Goal: Task Accomplishment & Management: Use online tool/utility

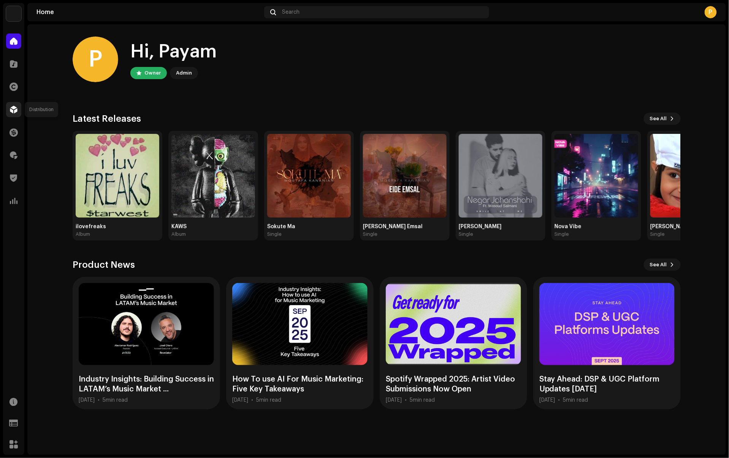
click at [16, 112] on span at bounding box center [14, 109] width 8 height 6
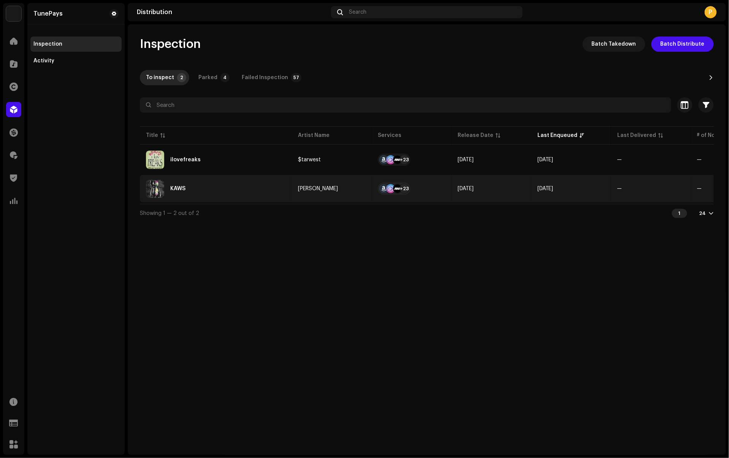
click at [253, 189] on div "KAWS" at bounding box center [216, 188] width 140 height 18
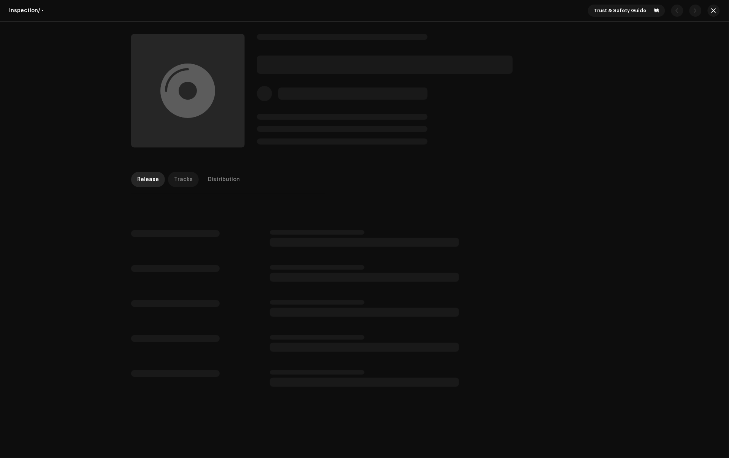
click at [179, 179] on div "Tracks" at bounding box center [183, 179] width 19 height 15
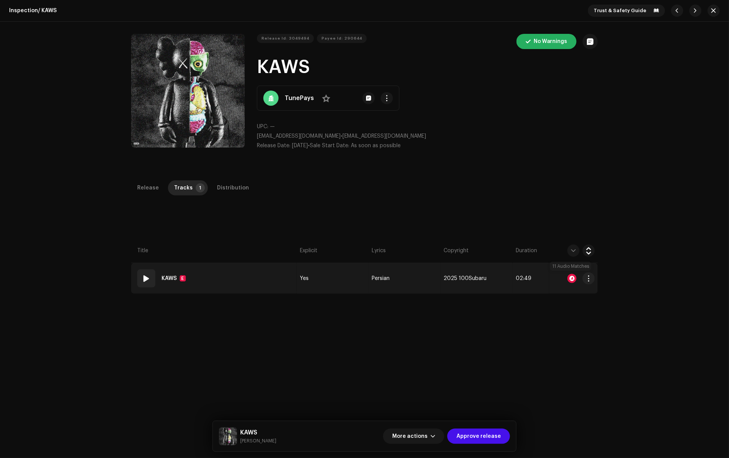
click at [573, 278] on div at bounding box center [572, 278] width 9 height 9
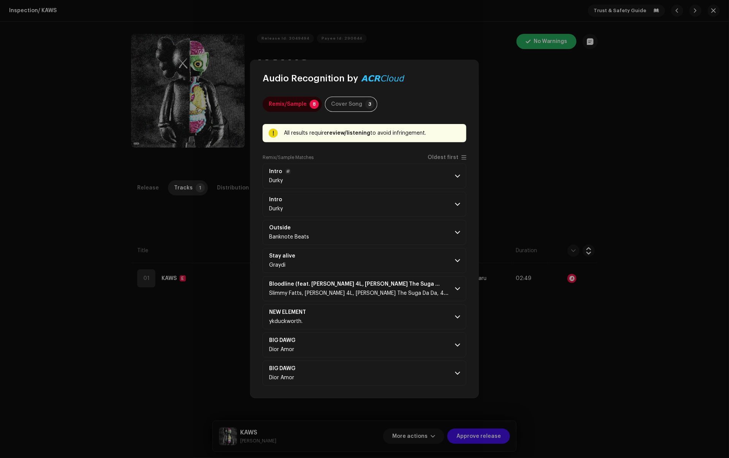
click at [457, 175] on span at bounding box center [457, 176] width 5 height 6
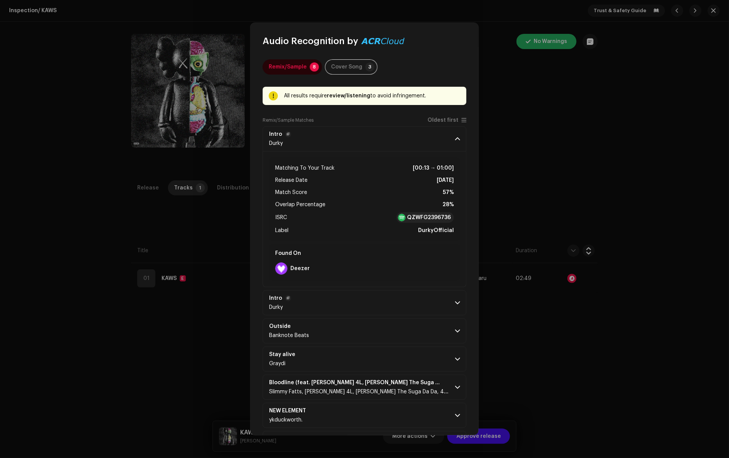
click at [455, 300] on span at bounding box center [457, 303] width 5 height 6
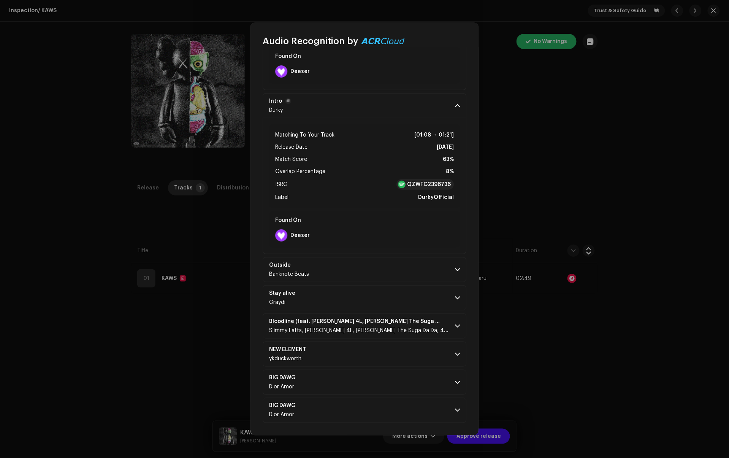
scroll to position [199, 0]
click at [455, 268] on span at bounding box center [457, 270] width 5 height 6
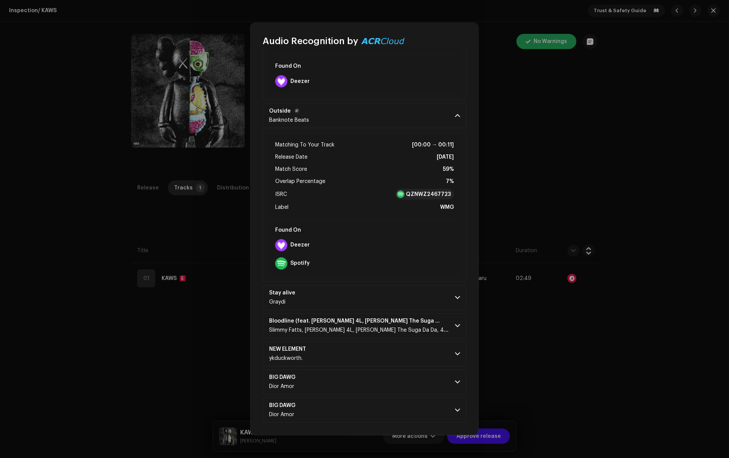
scroll to position [353, 0]
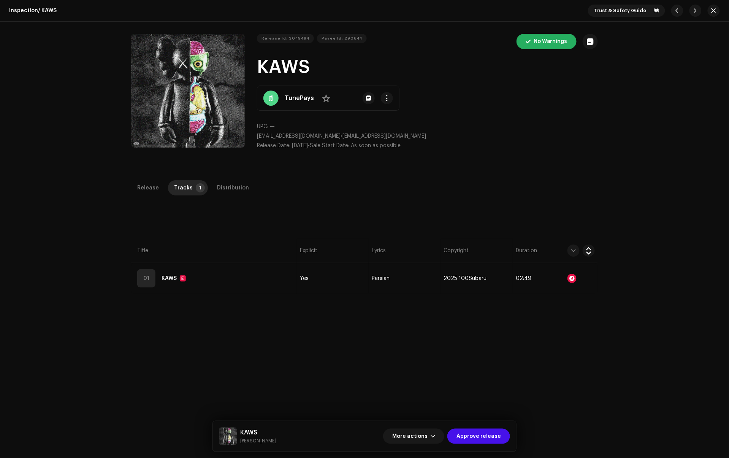
click at [521, 178] on div "Audio Recognition by Remix/Sample 8 Cover Song 3 All results require review/lis…" at bounding box center [364, 229] width 729 height 458
click at [228, 191] on div "Distribution" at bounding box center [233, 187] width 32 height 15
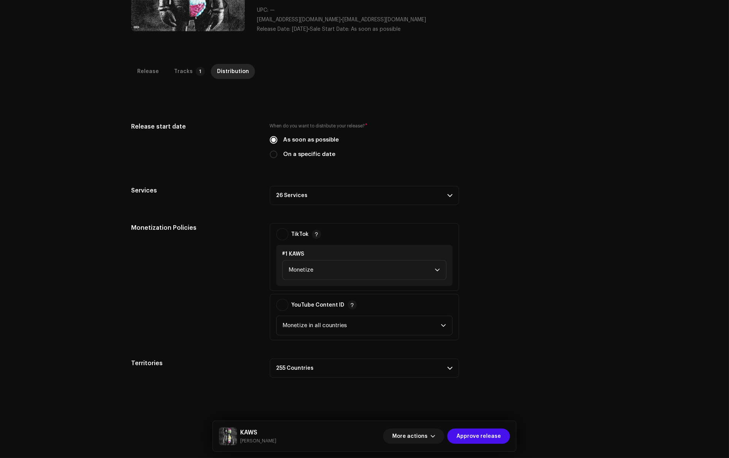
scroll to position [117, 0]
click at [444, 195] on p-accordion-header "26 Services" at bounding box center [364, 194] width 189 height 19
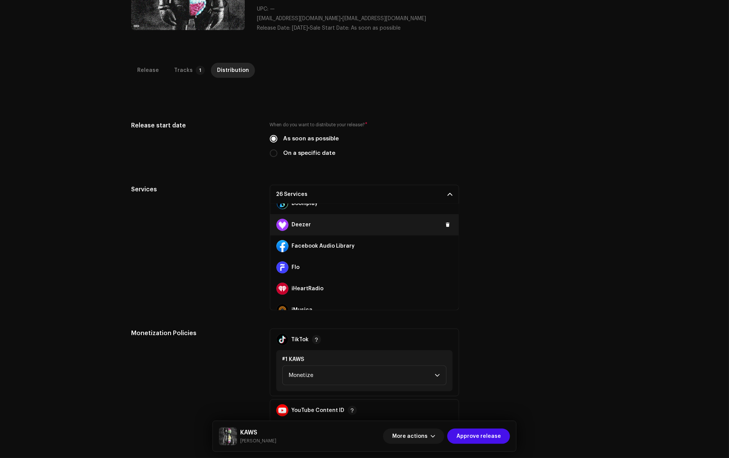
scroll to position [77, 0]
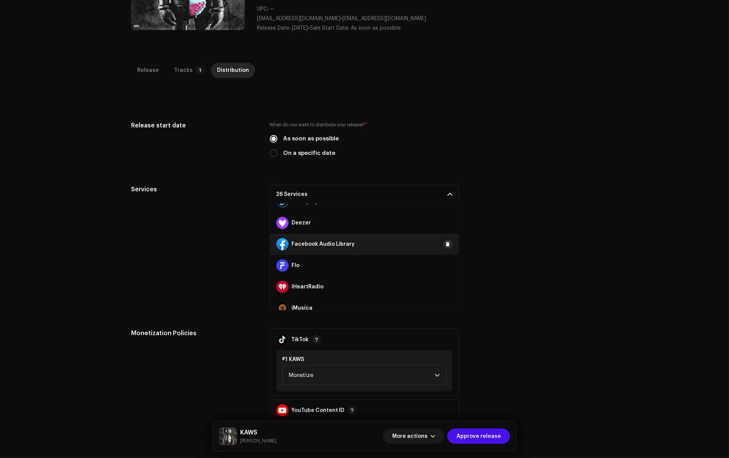
click at [446, 243] on span at bounding box center [448, 244] width 5 height 6
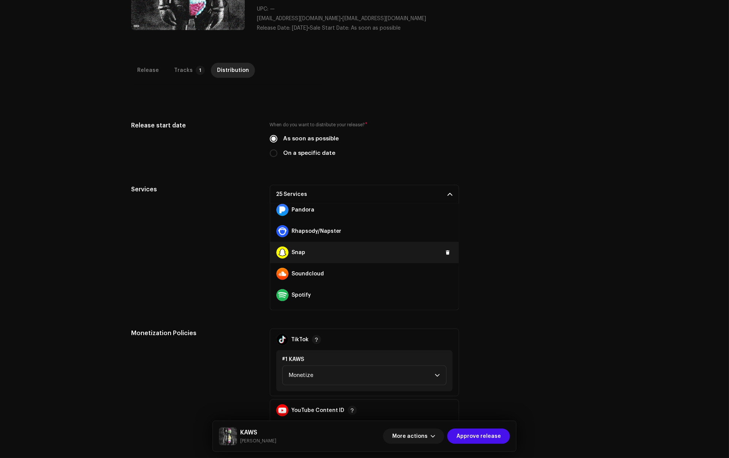
scroll to position [328, 0]
click at [446, 247] on span at bounding box center [448, 248] width 5 height 6
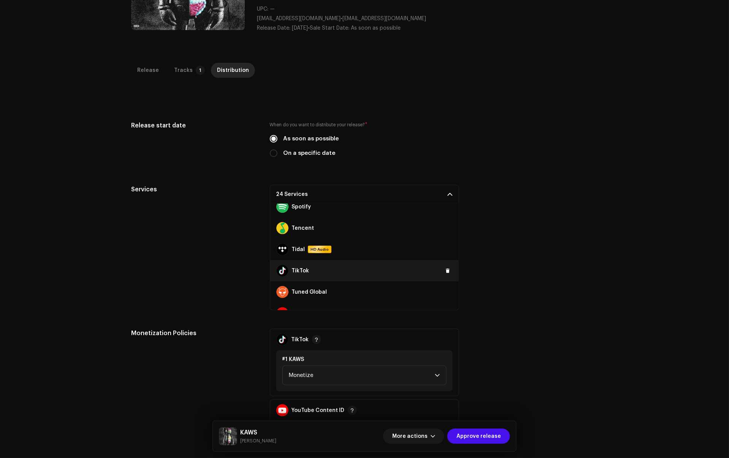
scroll to position [414, 0]
click at [446, 268] on span at bounding box center [448, 269] width 5 height 6
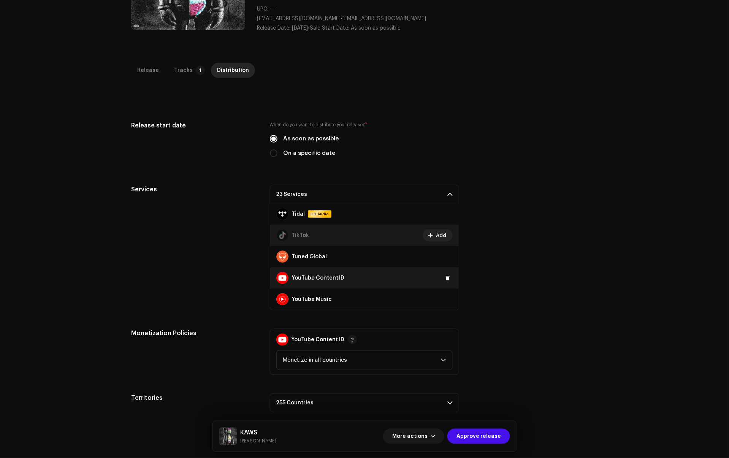
scroll to position [447, 0]
click at [446, 278] on span at bounding box center [448, 278] width 5 height 6
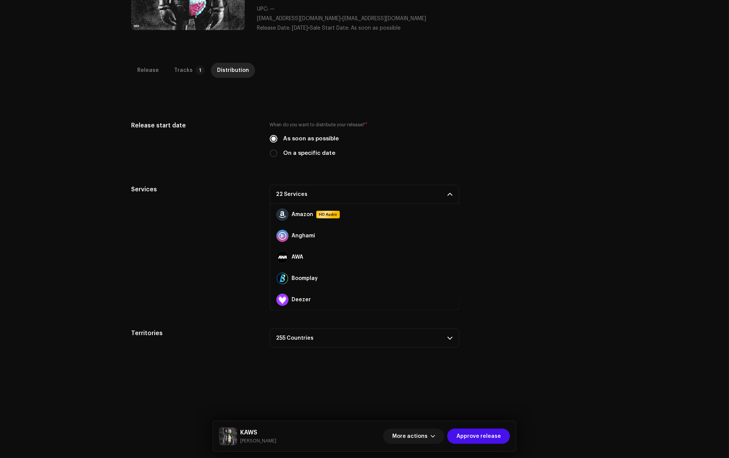
scroll to position [0, 0]
click at [539, 250] on div "Services 22 Services Amazon HD Audio Anghami AWA Boomplay Deezer Facebook Audio…" at bounding box center [364, 247] width 467 height 125
click at [398, 376] on div "Release Tracks 1 Distribution Compilation Is it a compilation? * No Yes Metadat…" at bounding box center [364, 273] width 491 height 421
click at [185, 67] on div "Tracks" at bounding box center [183, 70] width 19 height 15
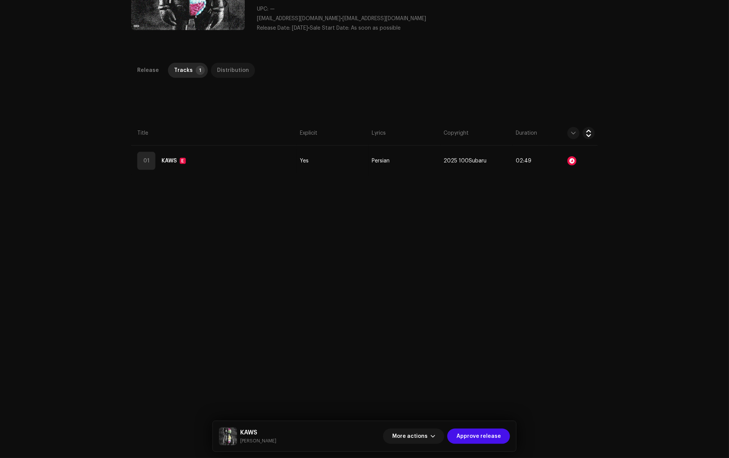
click at [222, 69] on div "Distribution" at bounding box center [233, 70] width 32 height 15
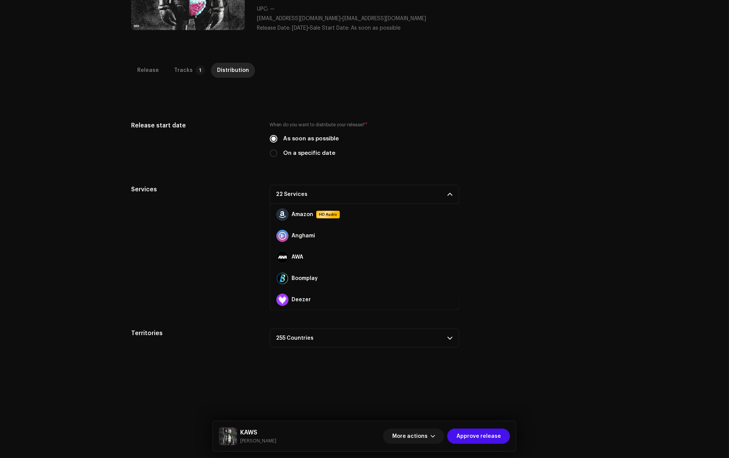
click at [231, 211] on div "Services" at bounding box center [194, 247] width 127 height 125
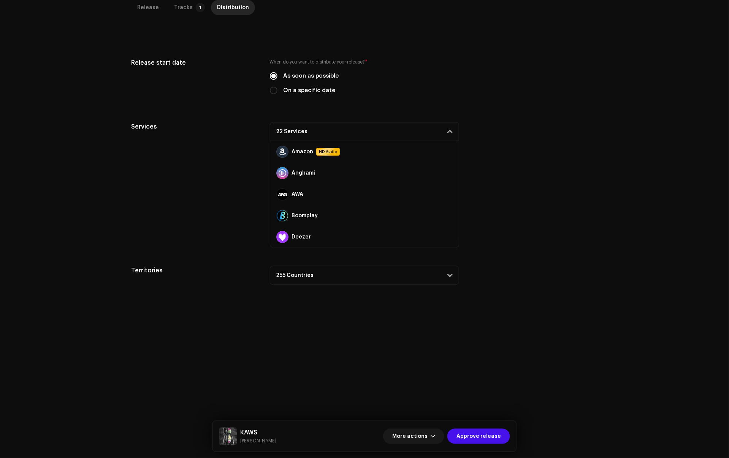
scroll to position [198, 0]
click at [478, 437] on span "Approve release" at bounding box center [479, 435] width 44 height 15
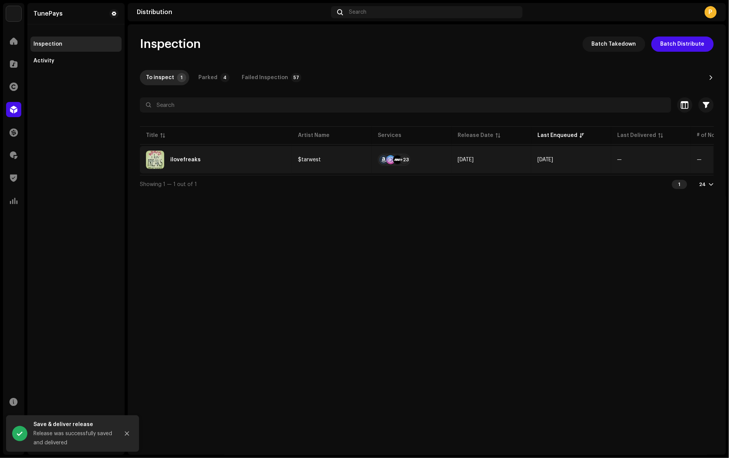
click at [235, 159] on div "ilovefreaks" at bounding box center [216, 160] width 140 height 18
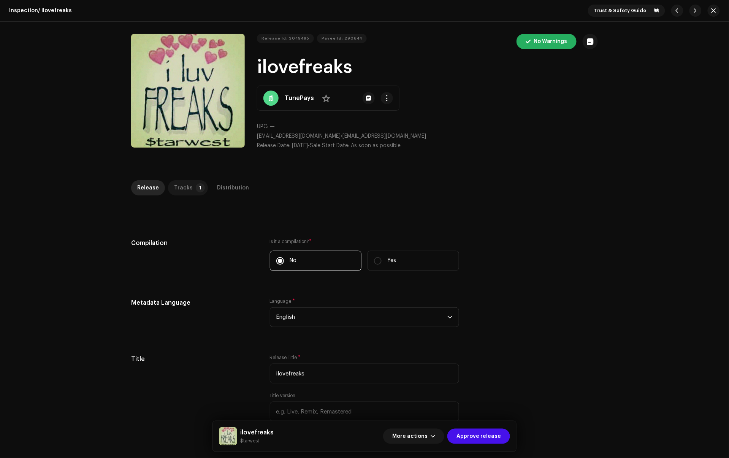
click at [183, 186] on div "Tracks" at bounding box center [183, 187] width 19 height 15
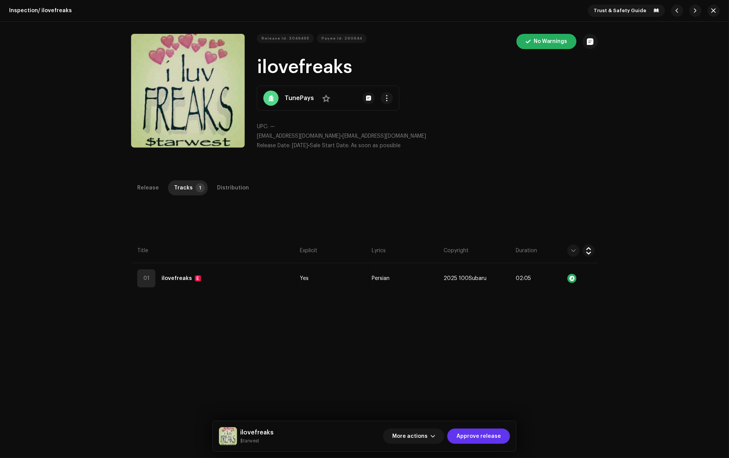
click at [477, 432] on span "Approve release" at bounding box center [479, 435] width 44 height 15
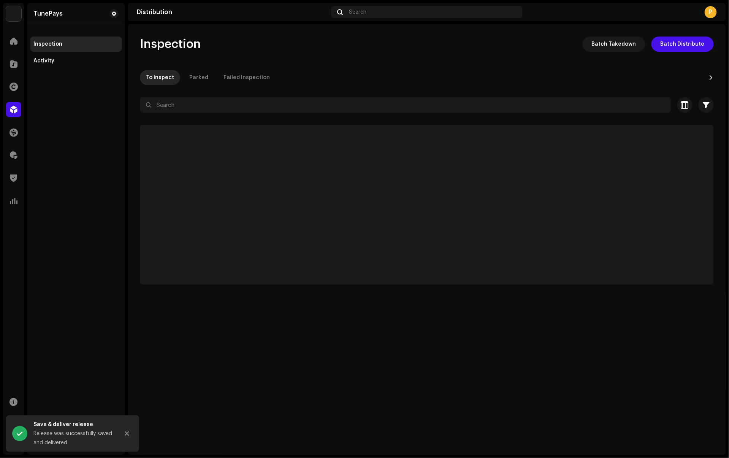
click at [400, 0] on div "TunePays Home Catalog Rights Distribution Finance Royalties Trust & Safety Anal…" at bounding box center [364, 229] width 729 height 458
